Goal: Task Accomplishment & Management: Manage account settings

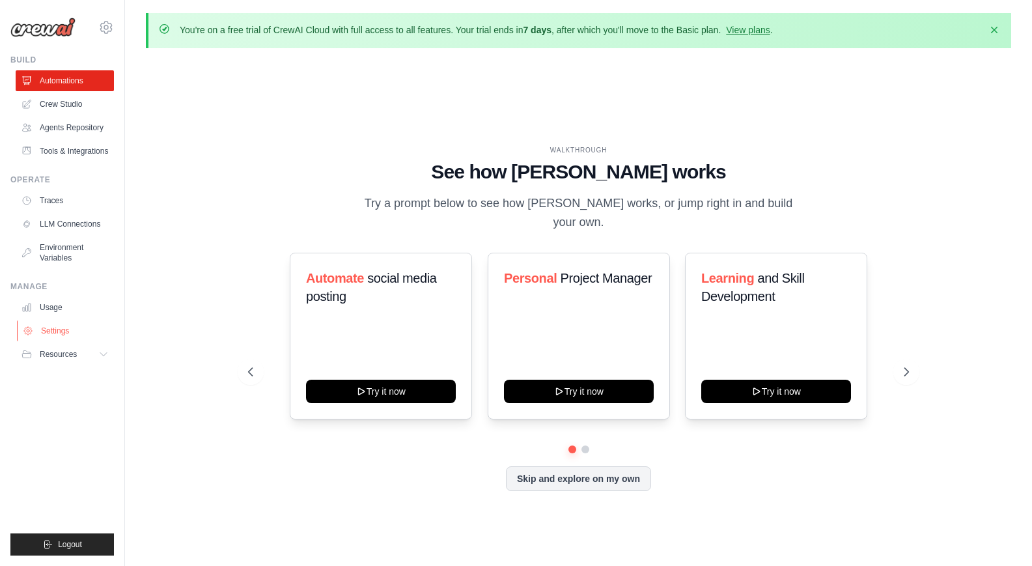
click at [59, 331] on link "Settings" at bounding box center [66, 330] width 98 height 21
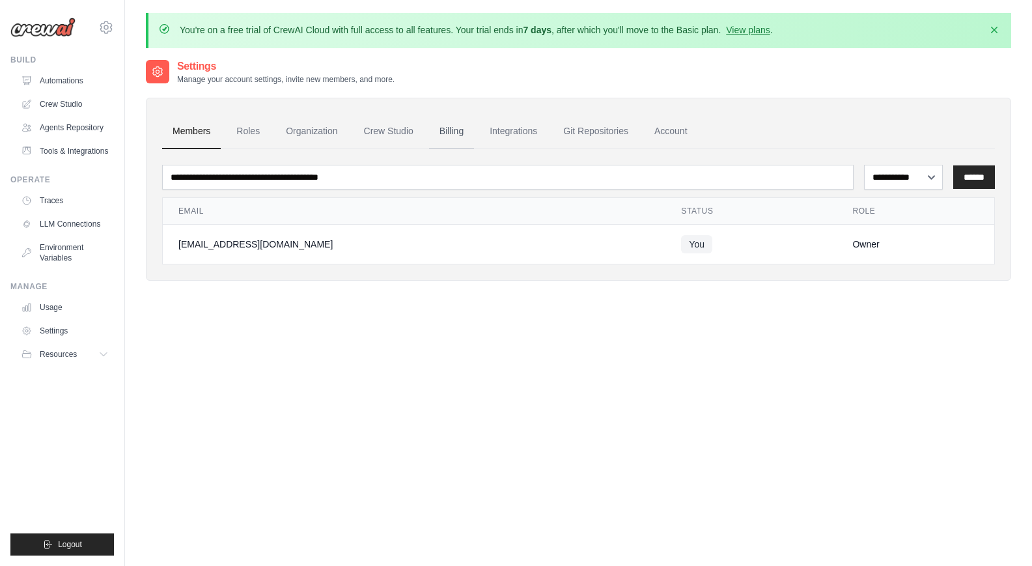
click at [450, 132] on link "Billing" at bounding box center [451, 131] width 45 height 35
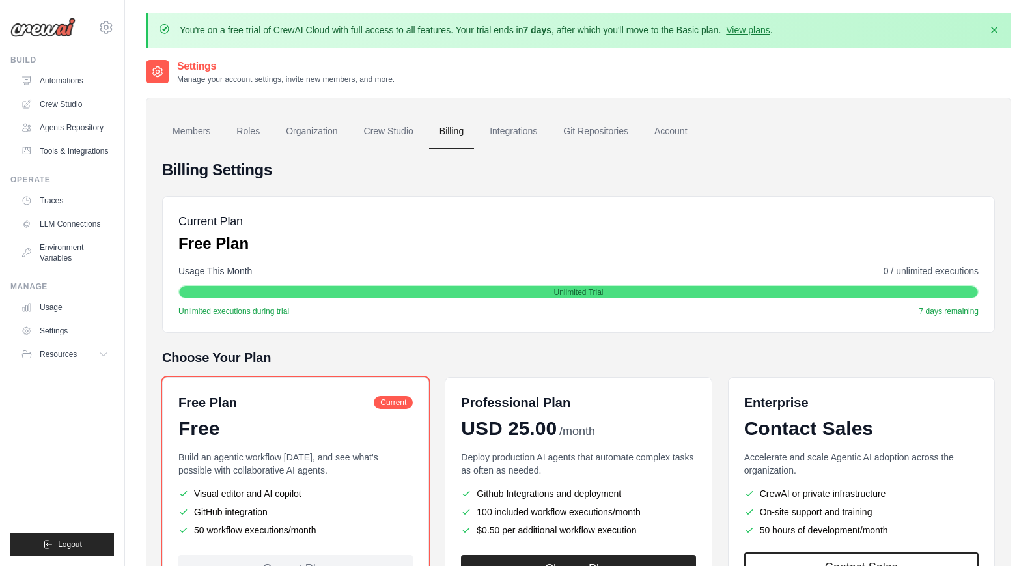
scroll to position [117, 0]
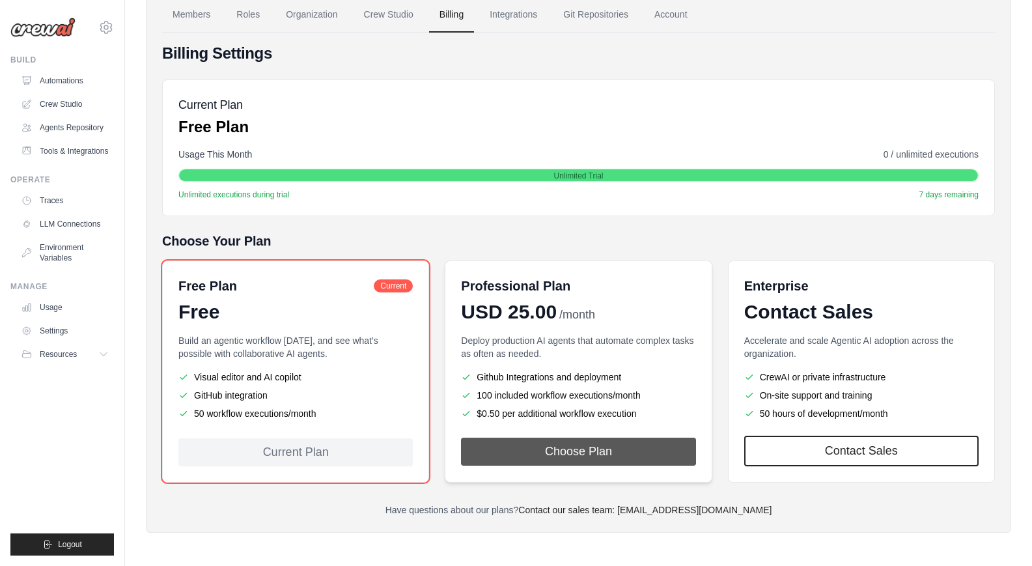
click at [556, 453] on button "Choose Plan" at bounding box center [578, 452] width 234 height 28
